Goal: Transaction & Acquisition: Purchase product/service

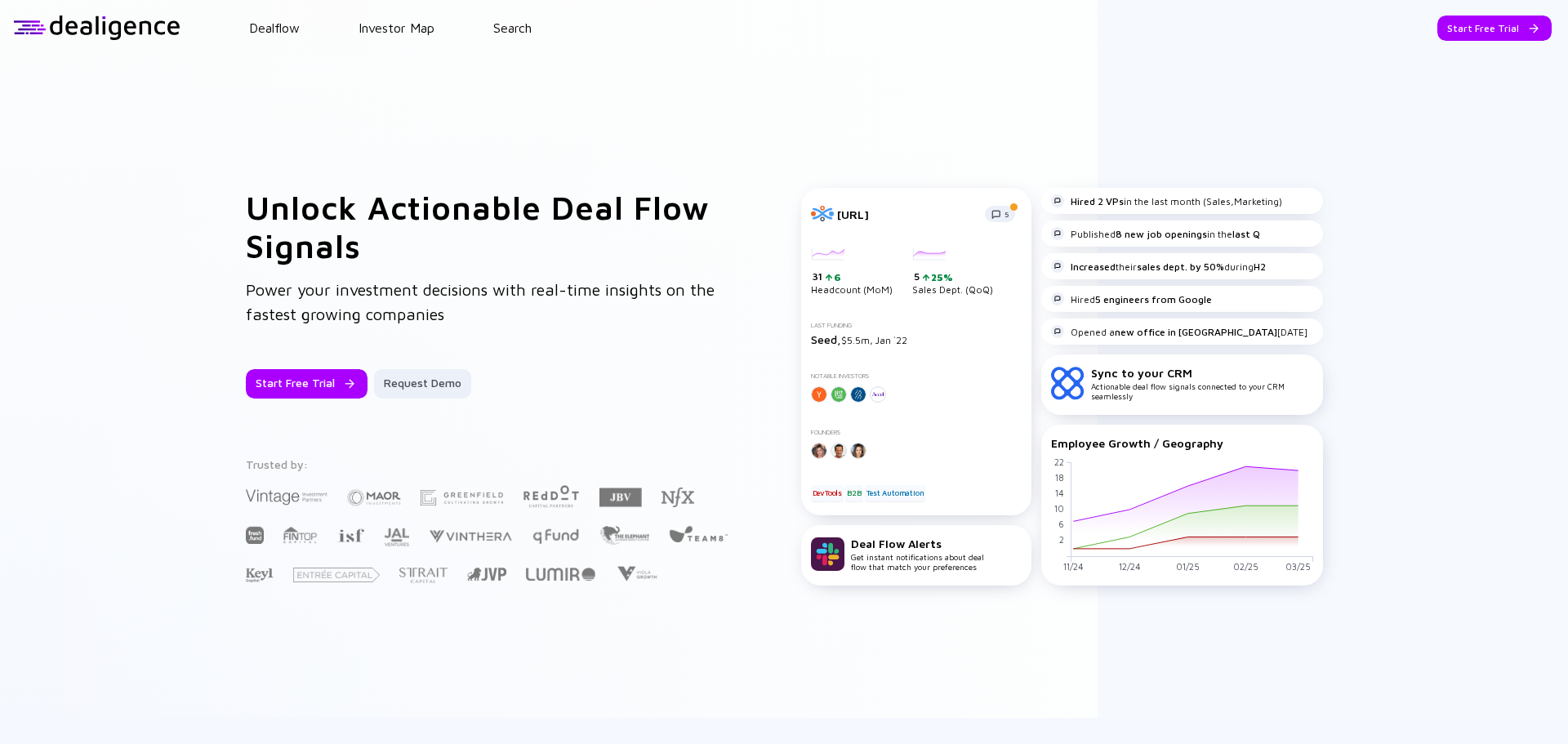
drag, startPoint x: 1458, startPoint y: 67, endPoint x: 1464, endPoint y: 44, distance: 23.8
click at [1458, 67] on div "Unlock Actionable Deal Flow Signals Power your investment decisions with real-t…" at bounding box center [784, 386] width 1568 height 663
click at [1465, 39] on div "Start Free Trial" at bounding box center [1495, 28] width 114 height 26
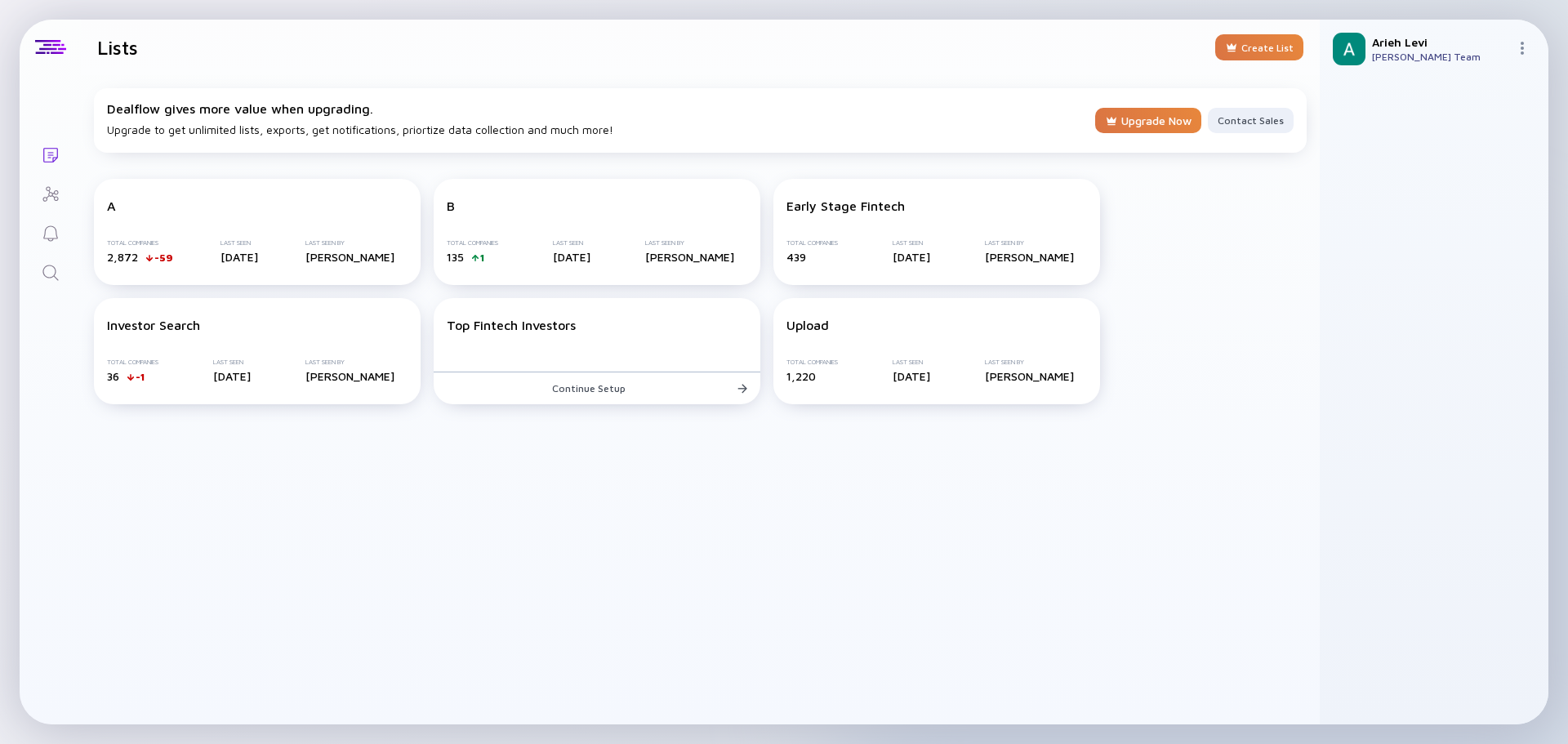
click at [1514, 49] on div "[PERSON_NAME] [PERSON_NAME] Team" at bounding box center [1434, 50] width 229 height 59
click at [1139, 124] on div "Upgrade Now" at bounding box center [1148, 120] width 106 height 28
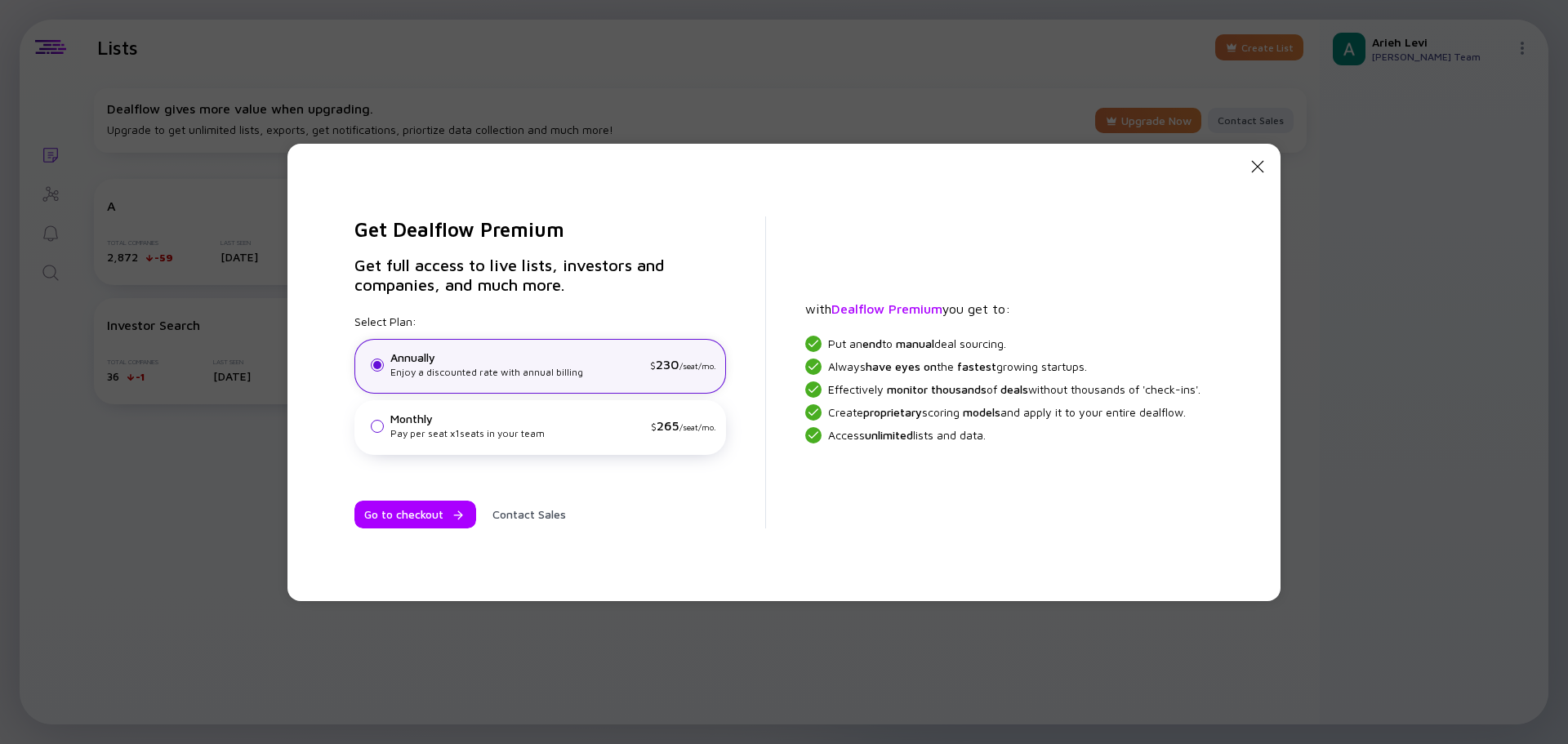
click at [441, 429] on div "Pay per seat x 1 seats in your team" at bounding box center [517, 433] width 254 height 14
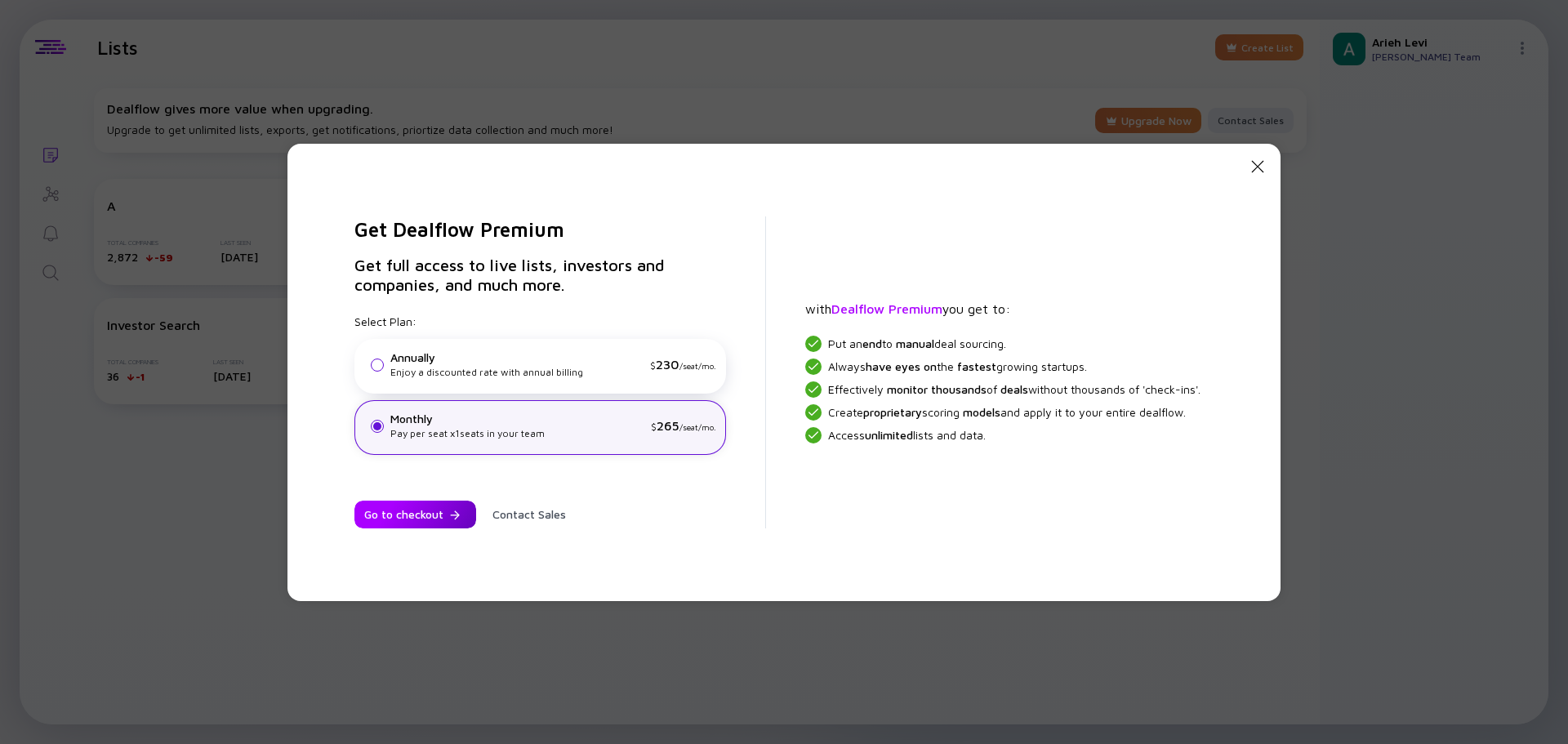
click at [424, 512] on div "Go to checkout" at bounding box center [416, 514] width 122 height 28
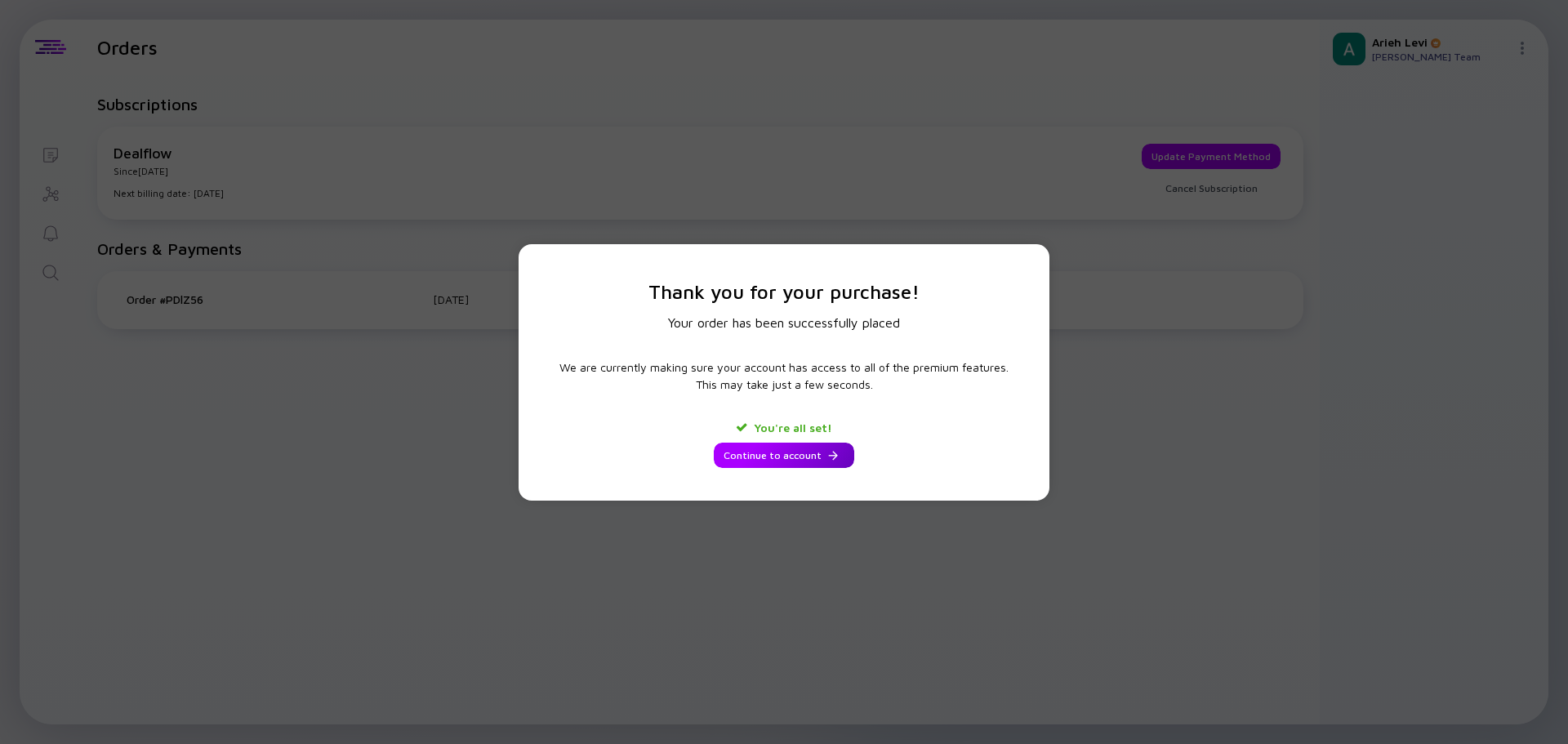
click at [793, 462] on div "Continue to account" at bounding box center [784, 455] width 140 height 26
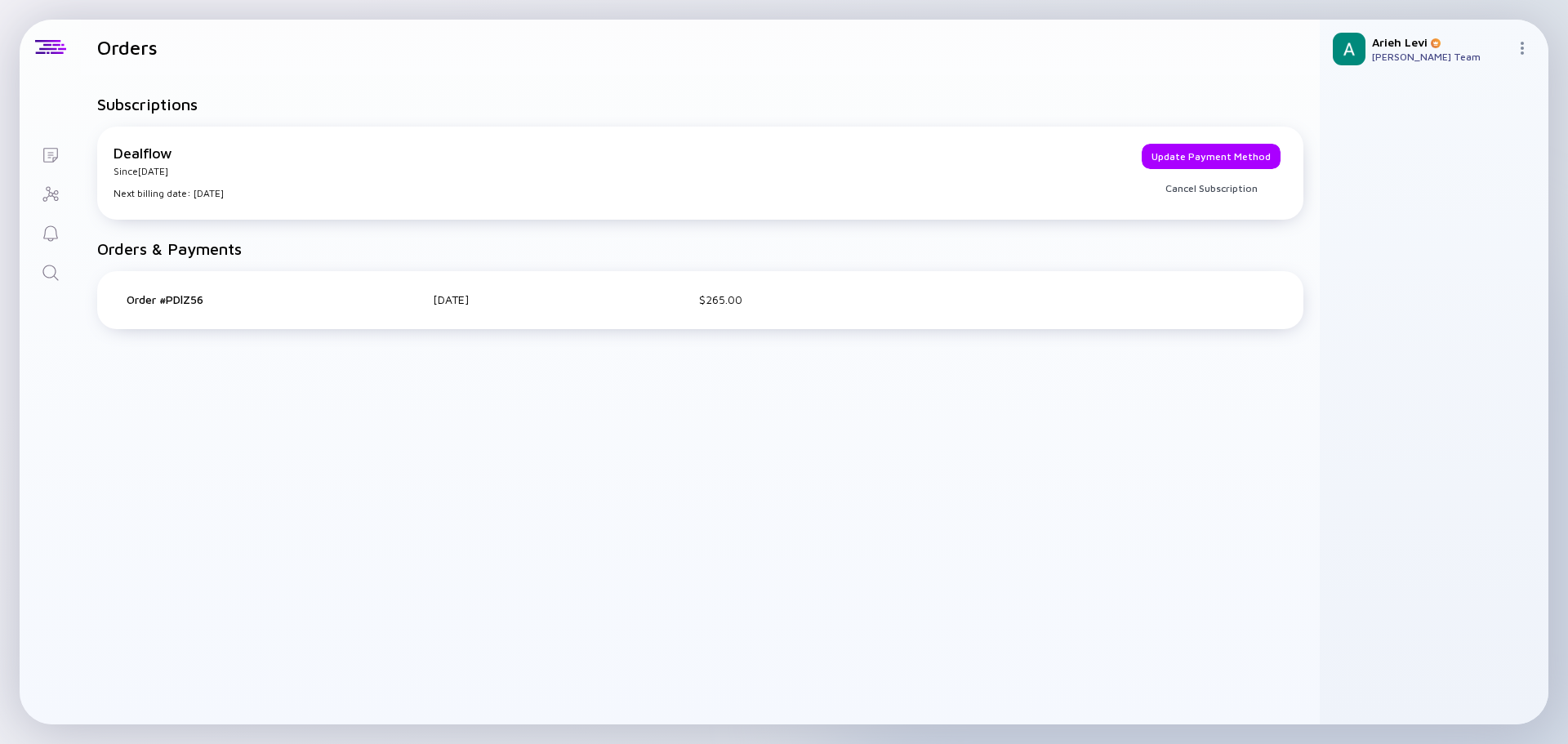
click at [51, 153] on icon "Lists" at bounding box center [50, 155] width 14 height 14
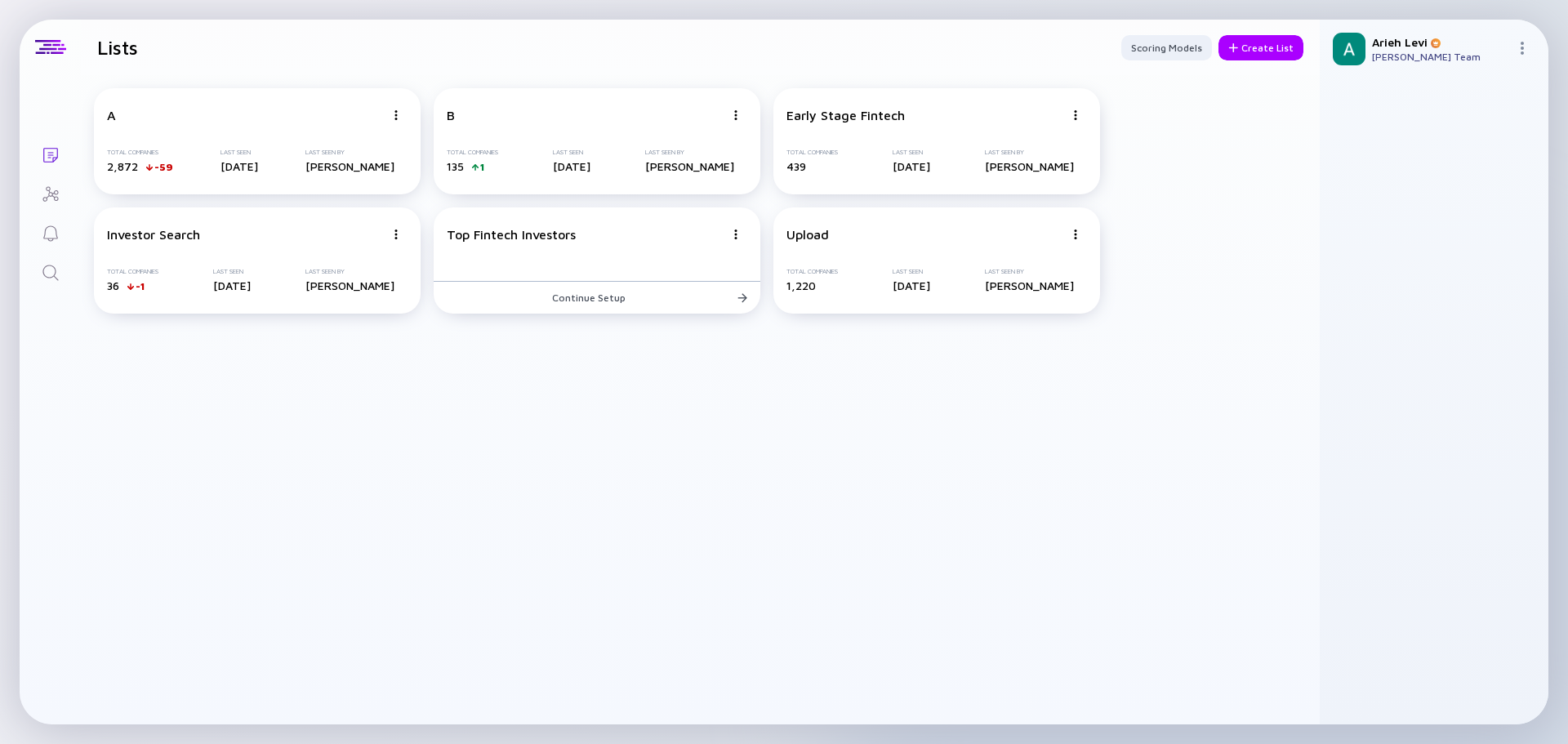
click at [523, 475] on div "A Total Companies 2,872 -59 Last Seen [DATE] Last Seen By [PERSON_NAME] B Total…" at bounding box center [700, 400] width 1239 height 650
